Goal: Task Accomplishment & Management: Use online tool/utility

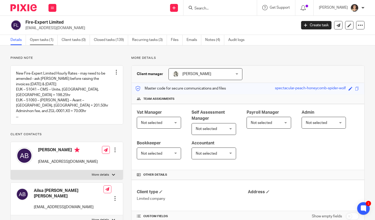
click at [38, 40] on link "Open tasks (1)" at bounding box center [44, 40] width 28 height 10
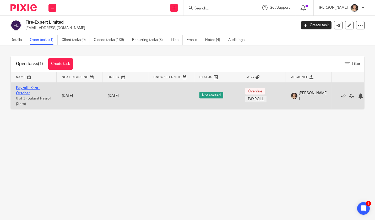
click at [22, 91] on link "Payroll - Xero - October" at bounding box center [28, 90] width 24 height 9
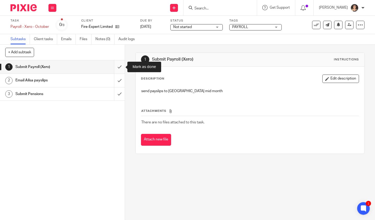
click at [122, 66] on input "submit" at bounding box center [62, 66] width 125 height 13
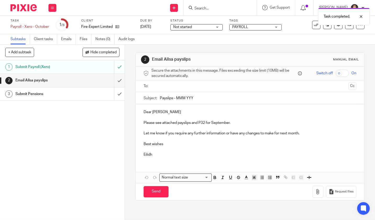
click at [158, 85] on input "text" at bounding box center [249, 86] width 193 height 6
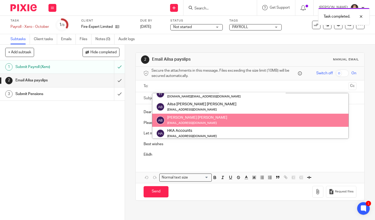
scroll to position [48, 0]
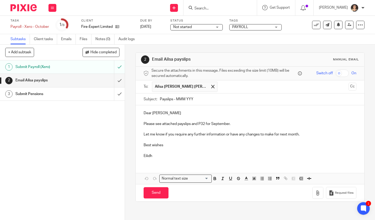
drag, startPoint x: 197, startPoint y: 97, endPoint x: 177, endPoint y: 97, distance: 19.7
click at [177, 97] on input "Payslips - MMM YYY" at bounding box center [258, 99] width 197 height 12
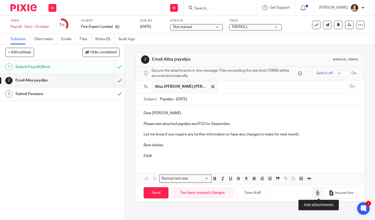
type input "Payslips - October 2025"
click at [322, 195] on button "button" at bounding box center [318, 193] width 11 height 12
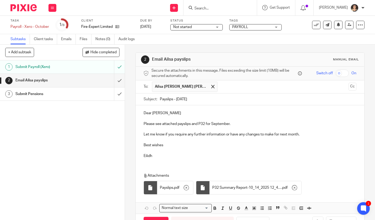
click at [344, 74] on input "checkbox" at bounding box center [342, 72] width 13 height 7
checkbox input "true"
click at [223, 123] on p "Please see attached payslips and P32 for September." at bounding box center [250, 123] width 213 height 5
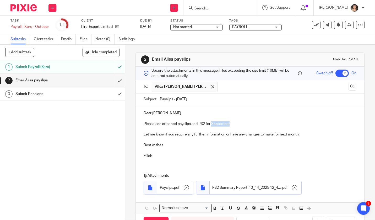
click at [223, 123] on p "Please see attached payslips and P32 for September." at bounding box center [250, 123] width 213 height 5
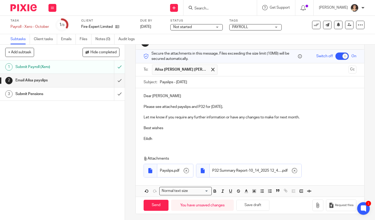
scroll to position [17, 0]
click at [155, 205] on input "Send" at bounding box center [156, 205] width 25 height 11
checkbox input "false"
type input "Sent"
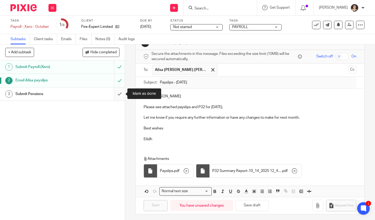
click at [119, 93] on input "submit" at bounding box center [62, 93] width 125 height 13
